Goal: Task Accomplishment & Management: Use online tool/utility

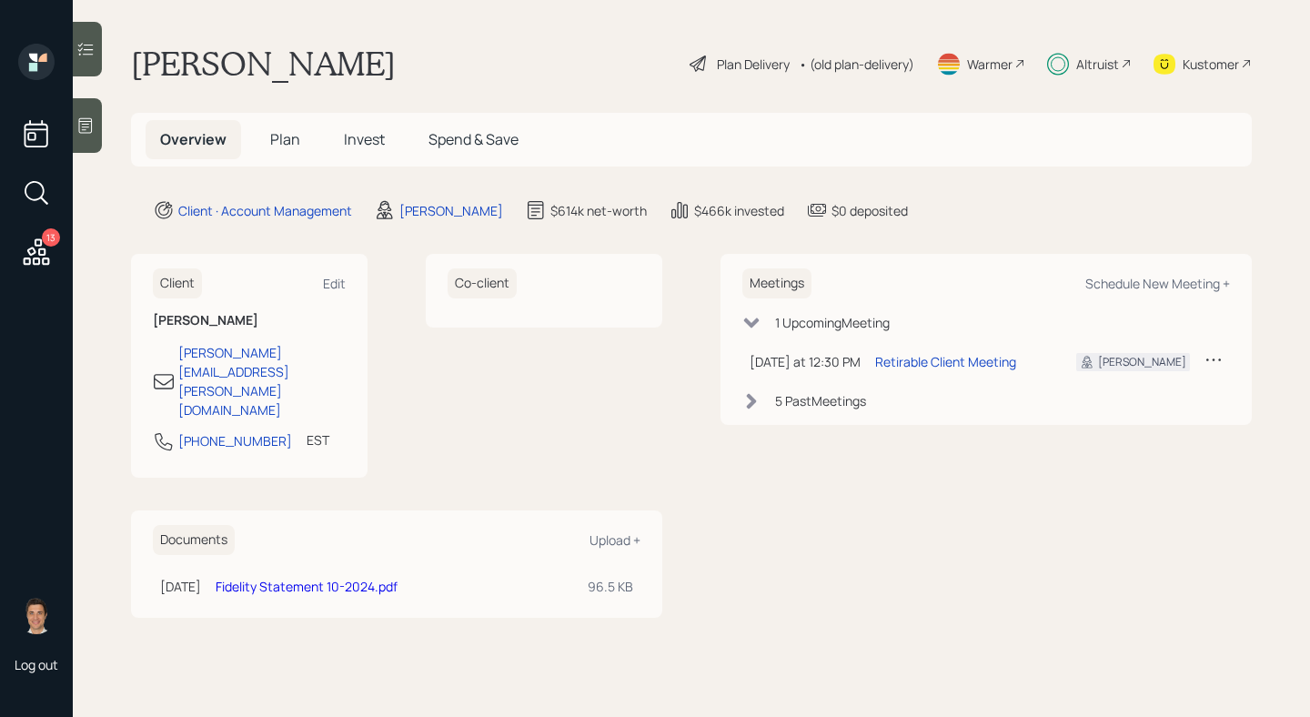
click at [301, 144] on h5 "Plan" at bounding box center [285, 139] width 59 height 39
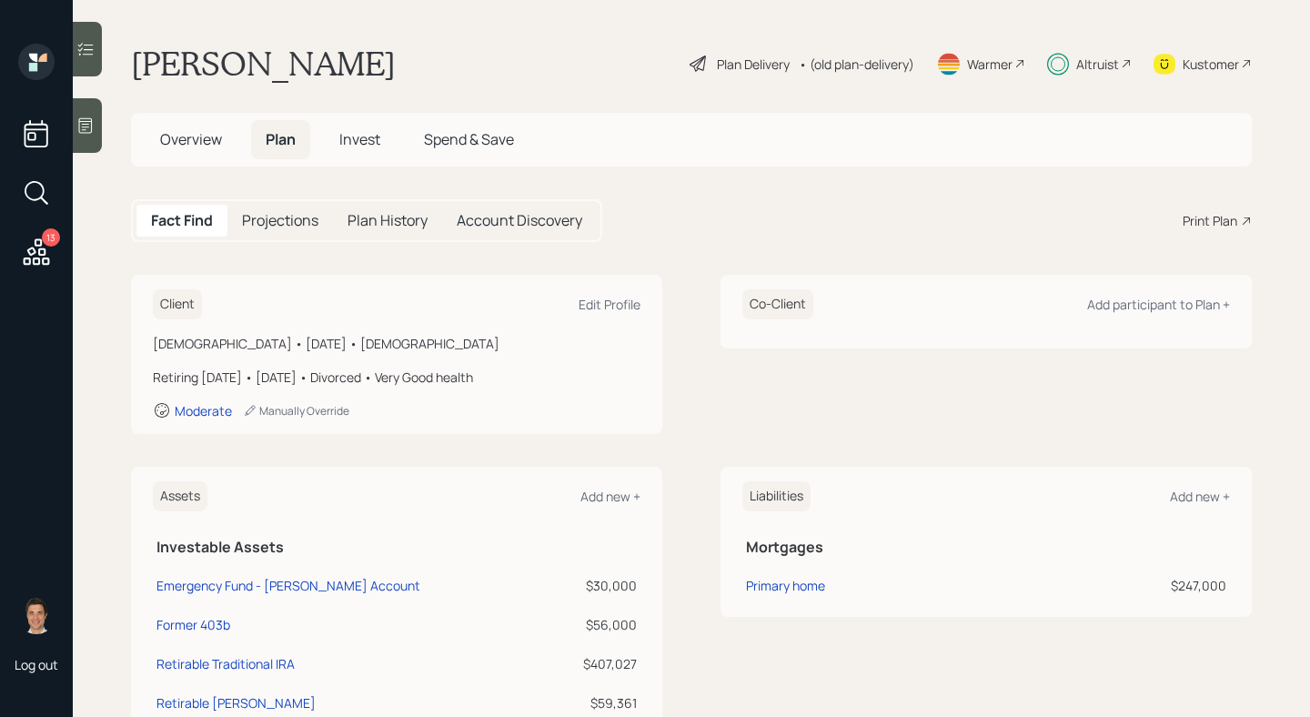
scroll to position [160, 0]
